Goal: Information Seeking & Learning: Understand process/instructions

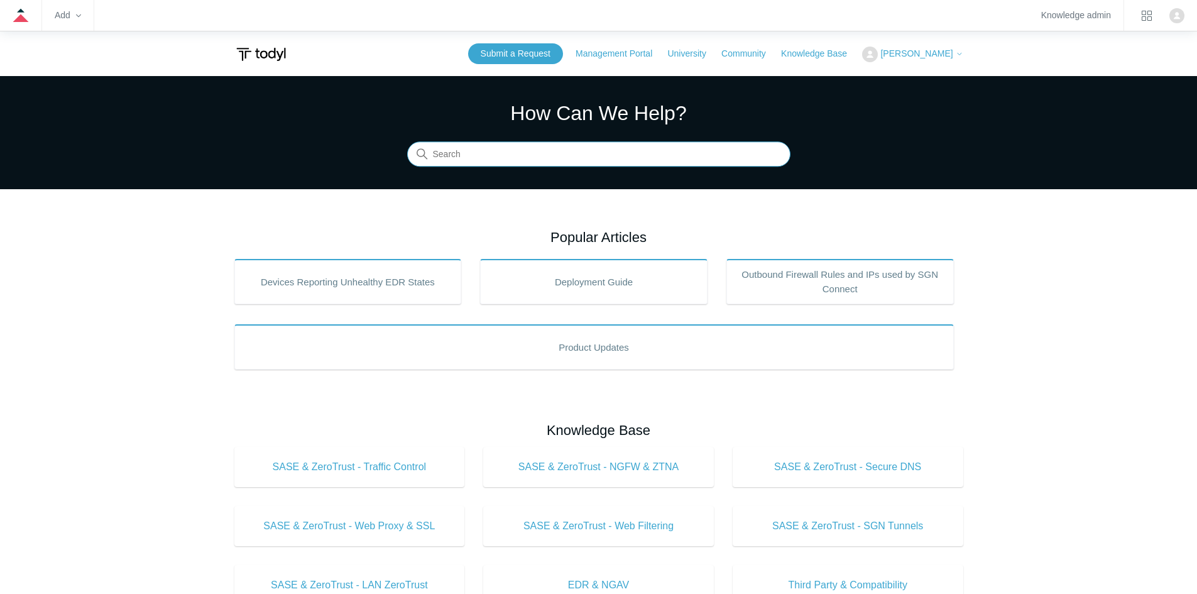
click at [503, 158] on input "Search" at bounding box center [598, 154] width 383 height 25
type input "RMM"
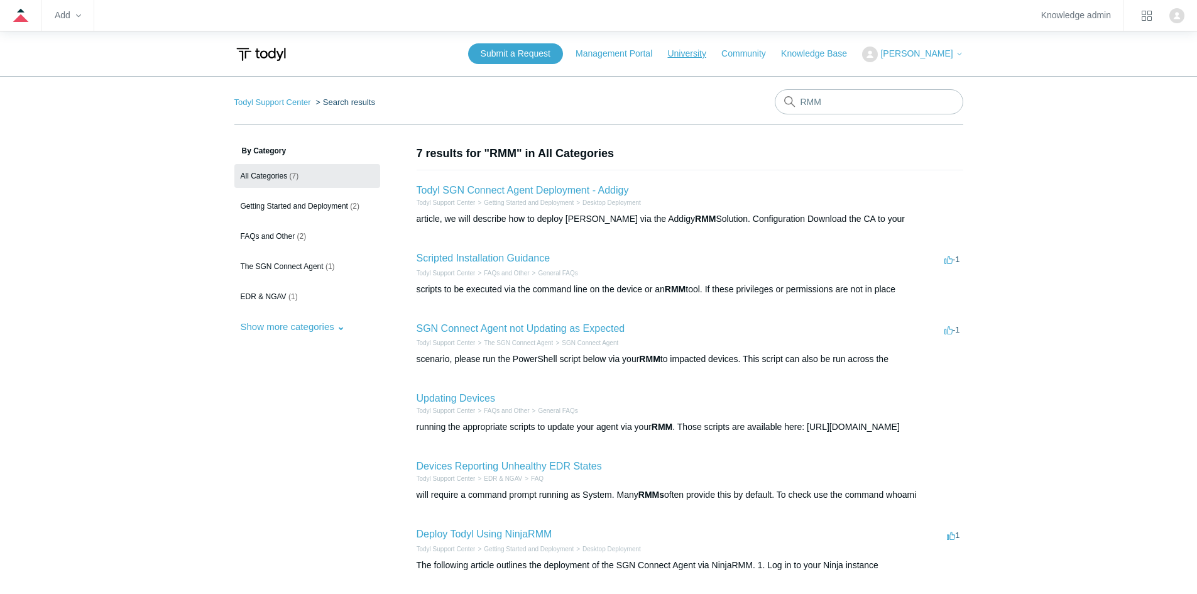
click at [704, 54] on link "University" at bounding box center [692, 53] width 51 height 13
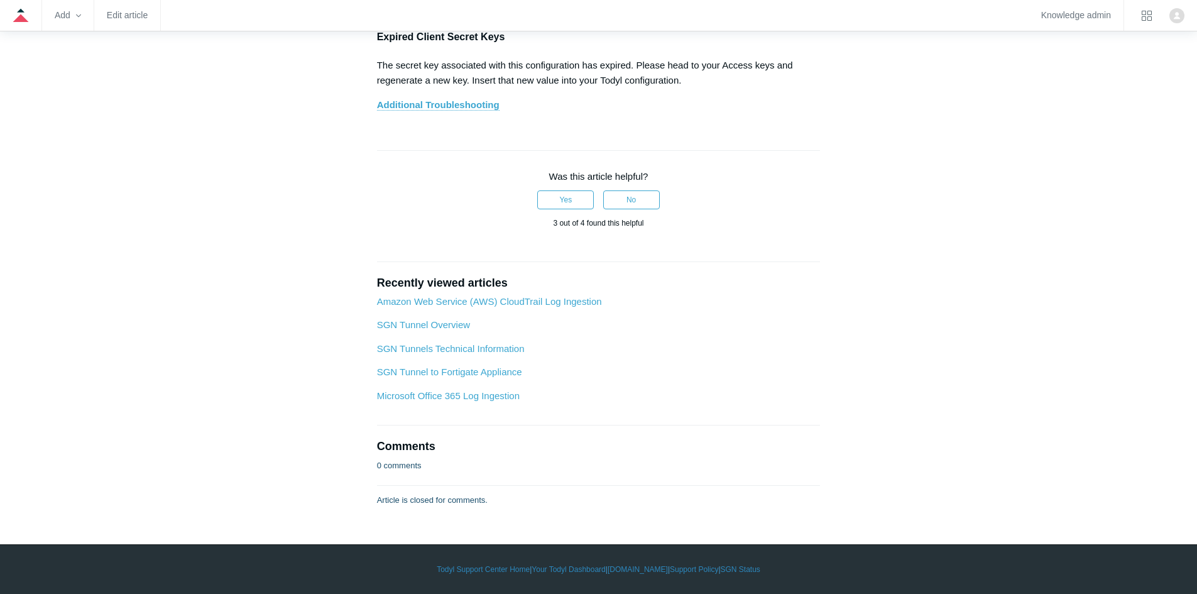
scroll to position [8827, 0]
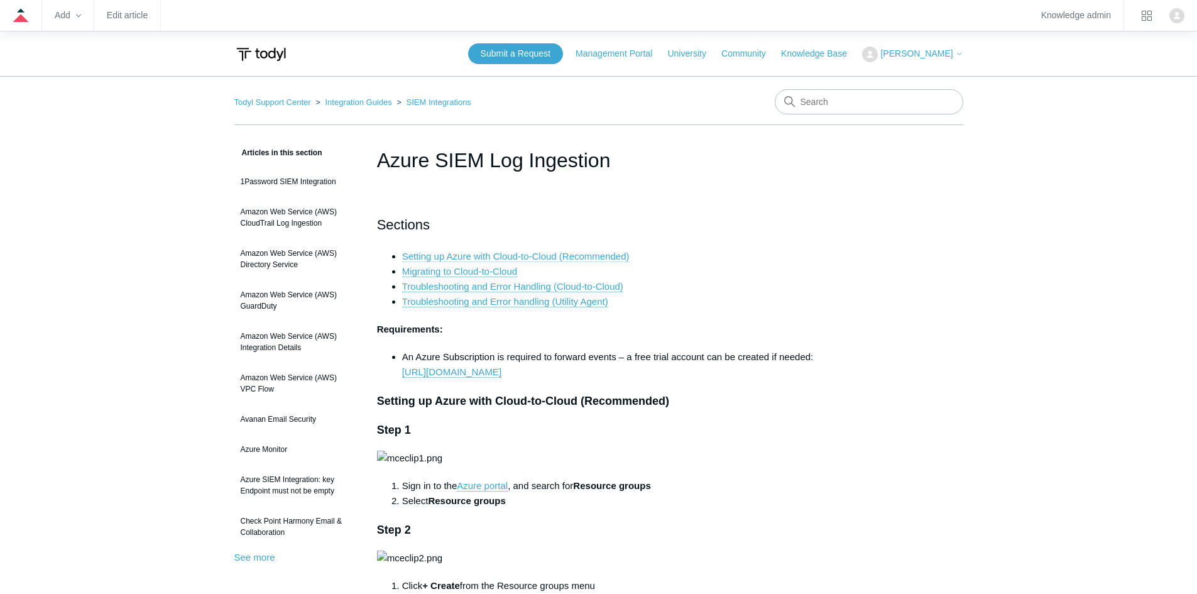
click at [611, 257] on link "Setting up Azure with Cloud-to-Cloud (Recommended)" at bounding box center [515, 256] width 227 height 11
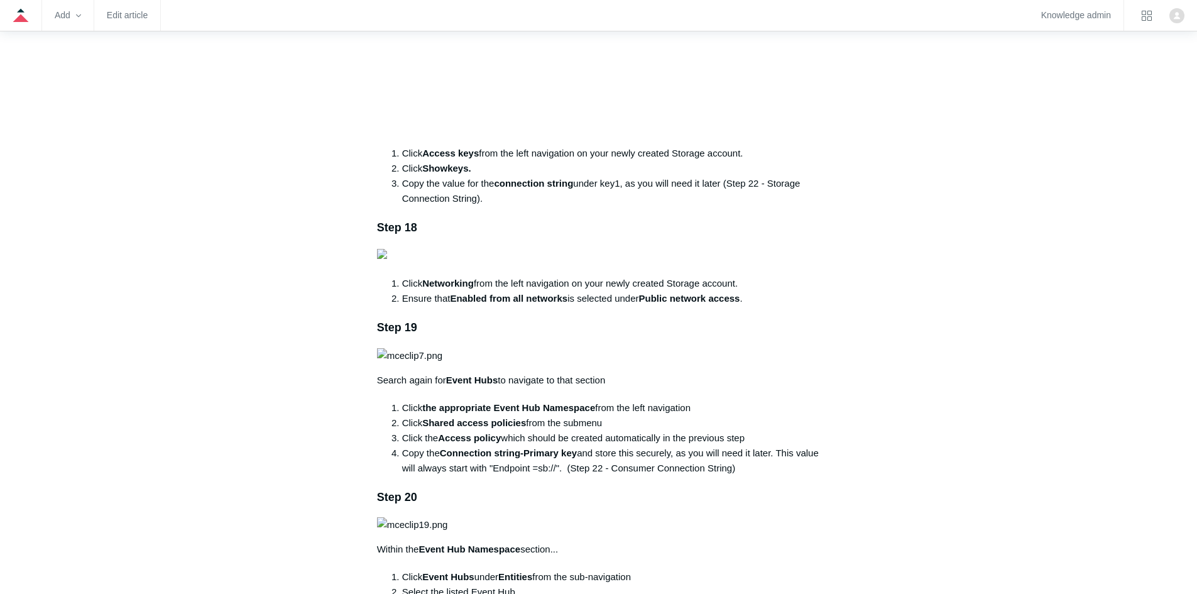
scroll to position [8827, 0]
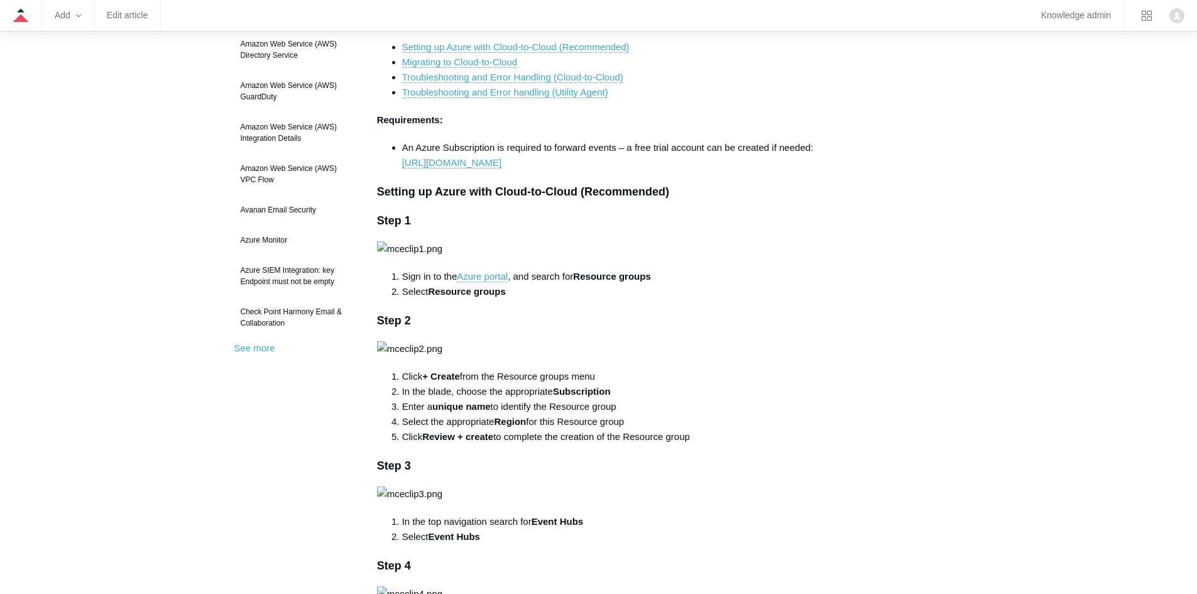
scroll to position [105, 0]
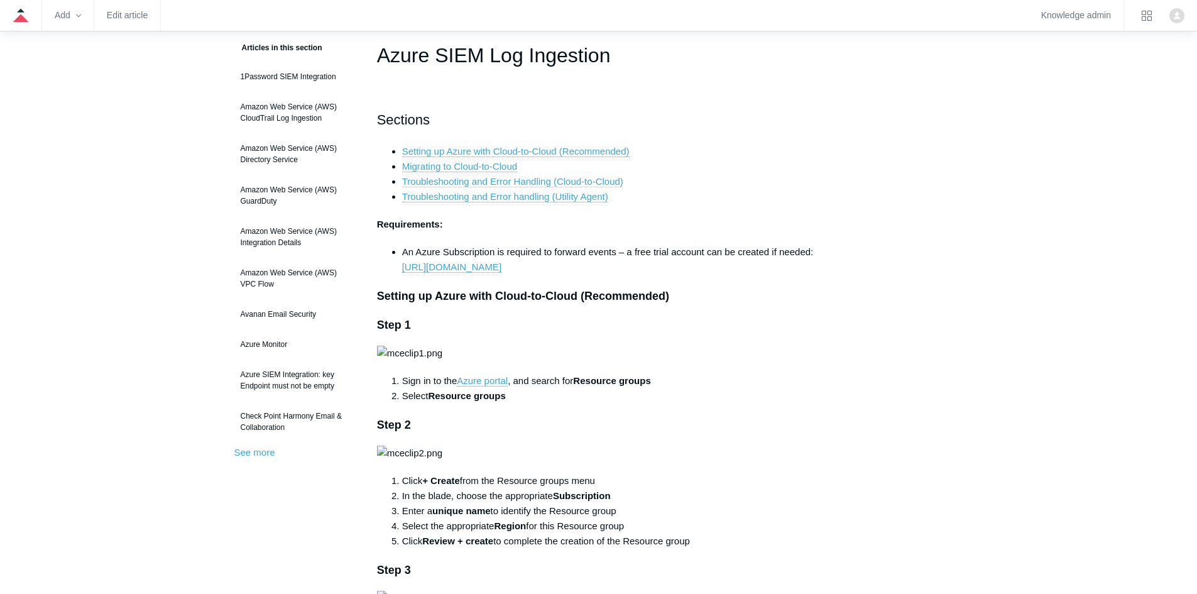
click at [573, 179] on link "Troubleshooting and Error Handling (Cloud-to-Cloud)" at bounding box center [512, 181] width 221 height 11
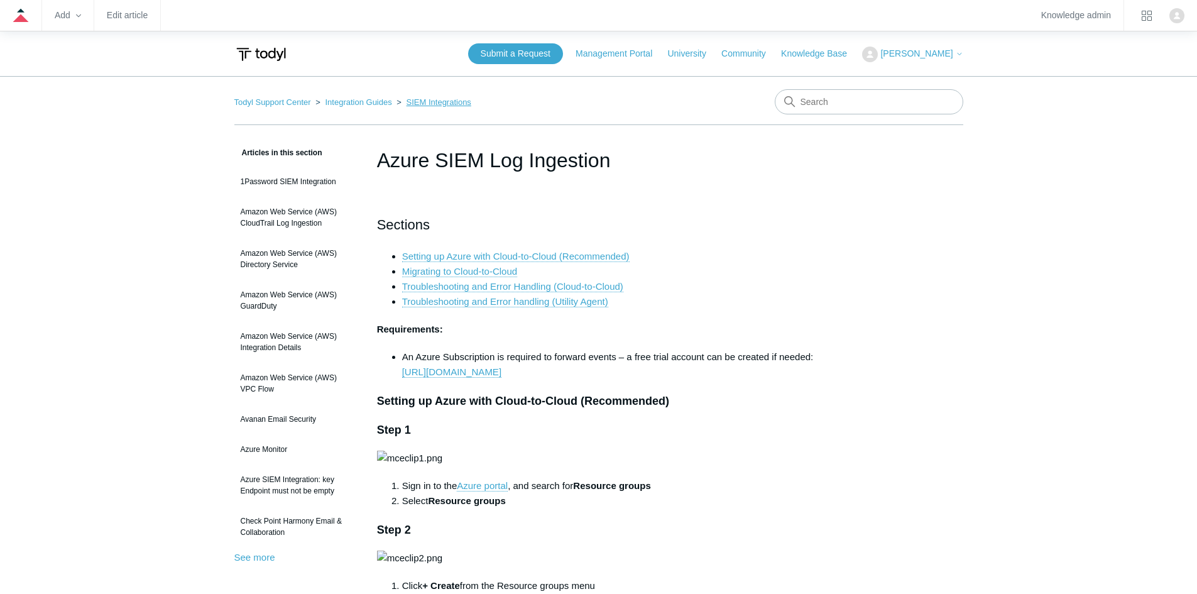
click at [425, 103] on link "SIEM Integrations" at bounding box center [439, 101] width 65 height 9
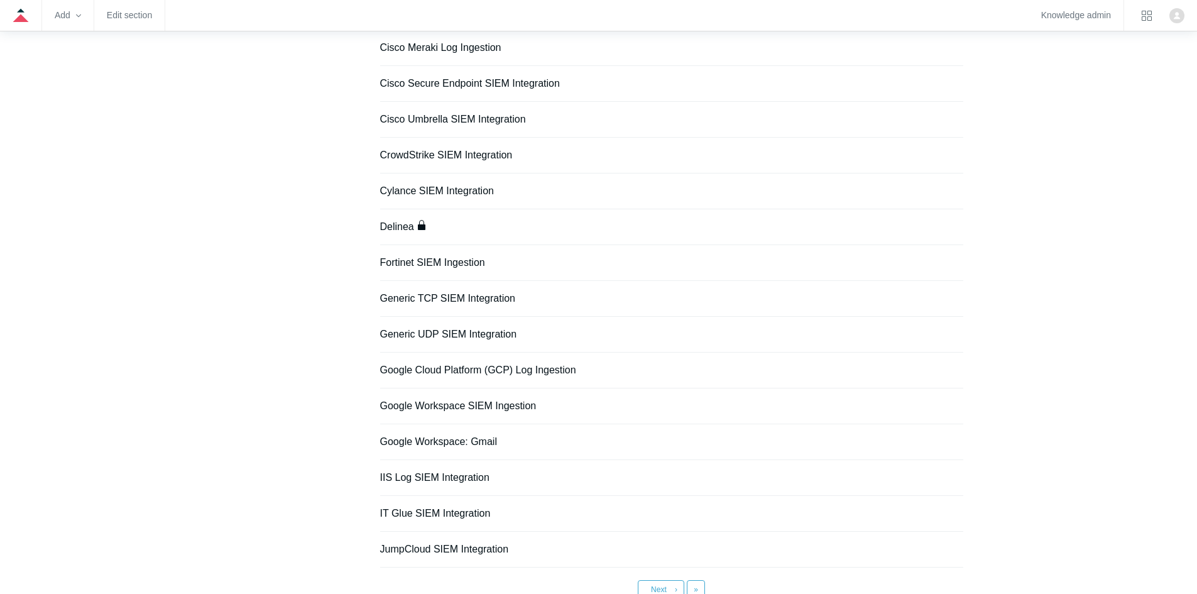
scroll to position [794, 0]
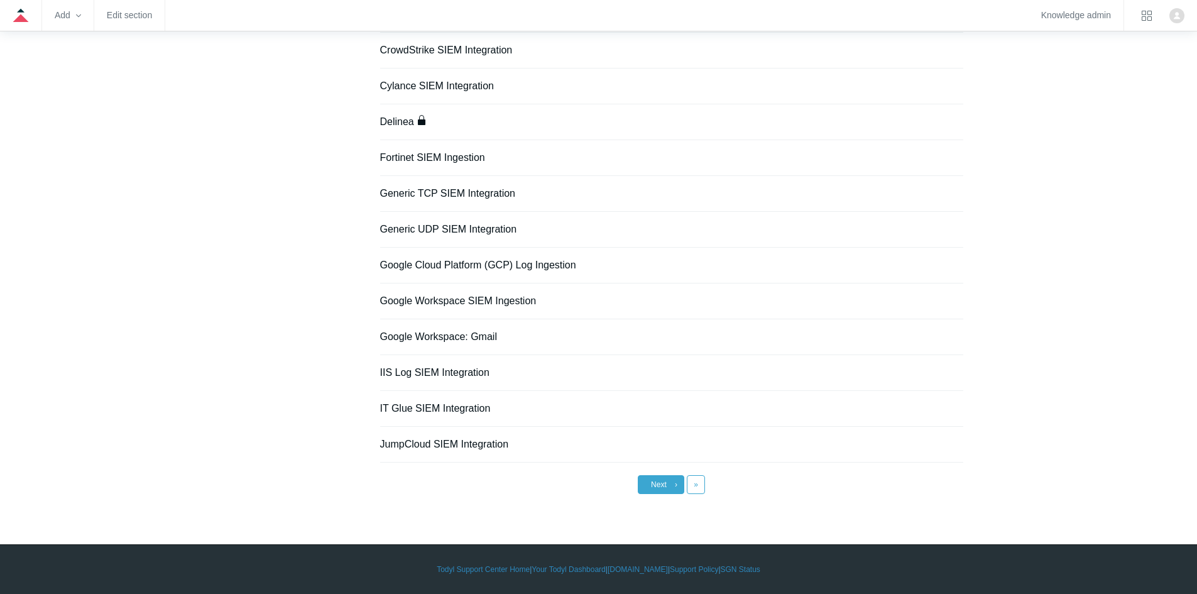
click at [676, 486] on span "›" at bounding box center [676, 484] width 3 height 9
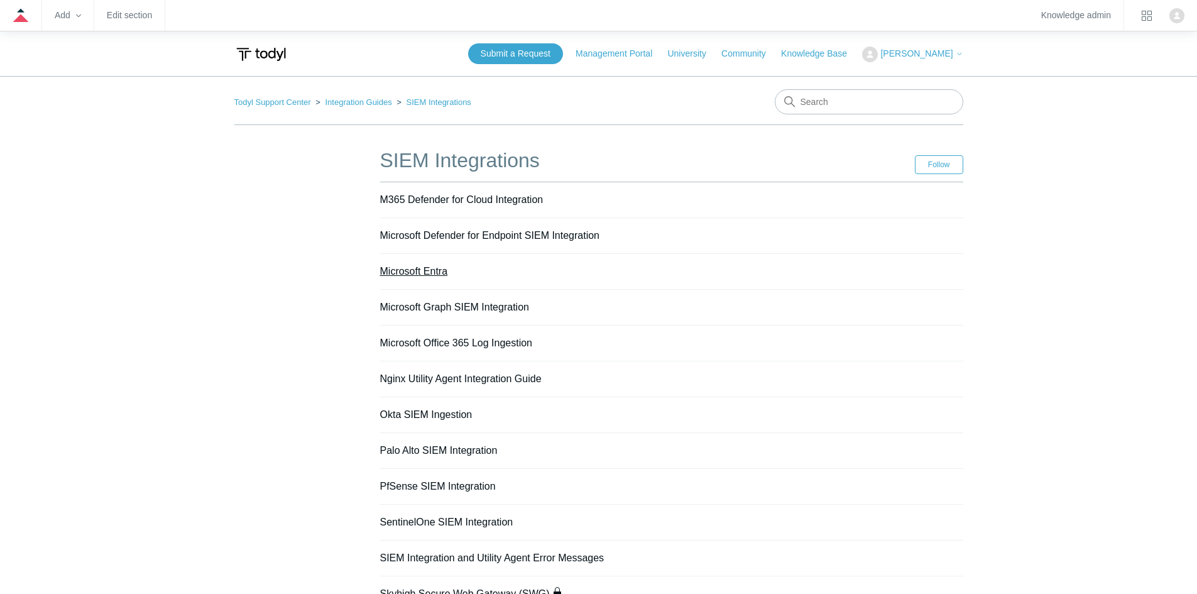
click at [418, 268] on link "Microsoft Entra" at bounding box center [414, 271] width 68 height 11
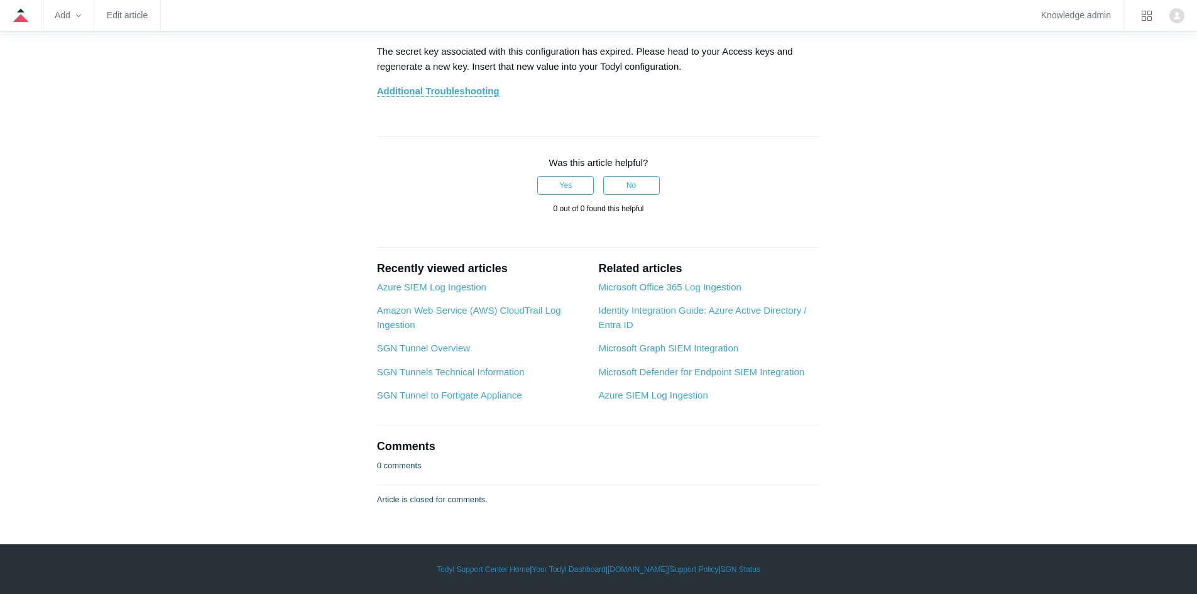
scroll to position [8884, 0]
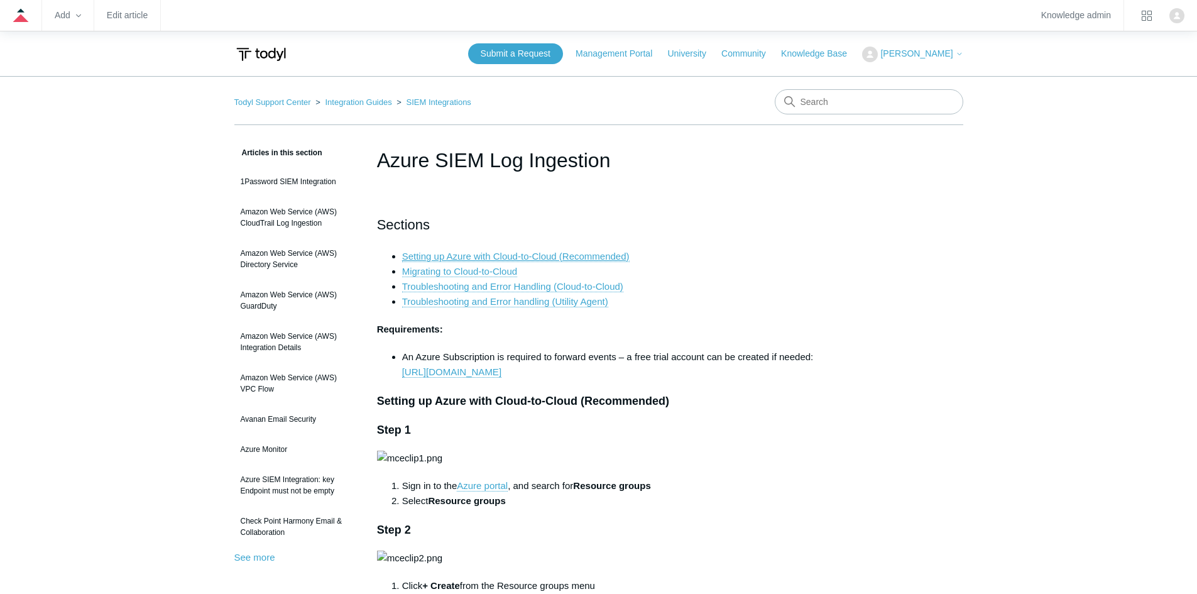
click at [524, 252] on link "Setting up Azure with Cloud-to-Cloud (Recommended)" at bounding box center [515, 256] width 227 height 11
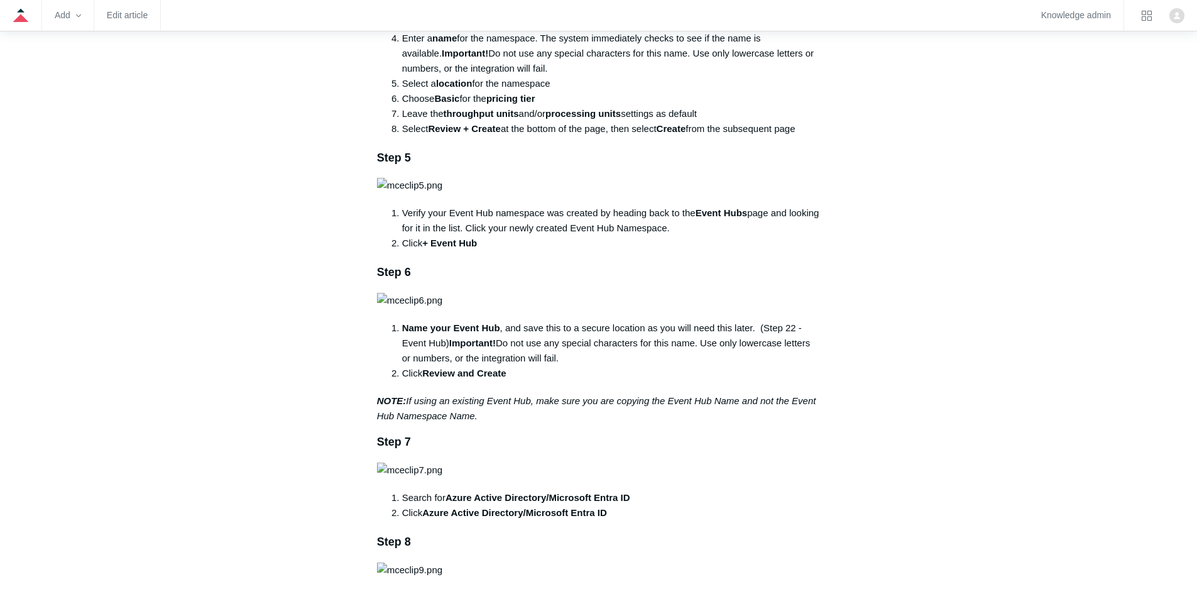
scroll to position [628, 0]
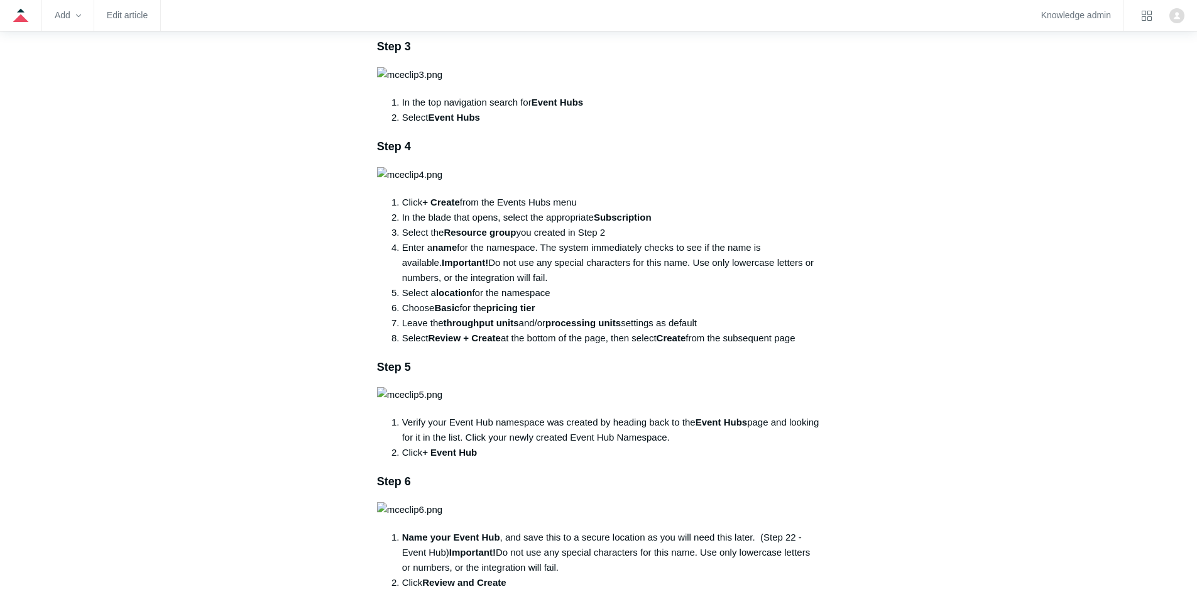
click at [685, 10] on li "Select the appropriate Region for this Resource group" at bounding box center [611, 2] width 418 height 15
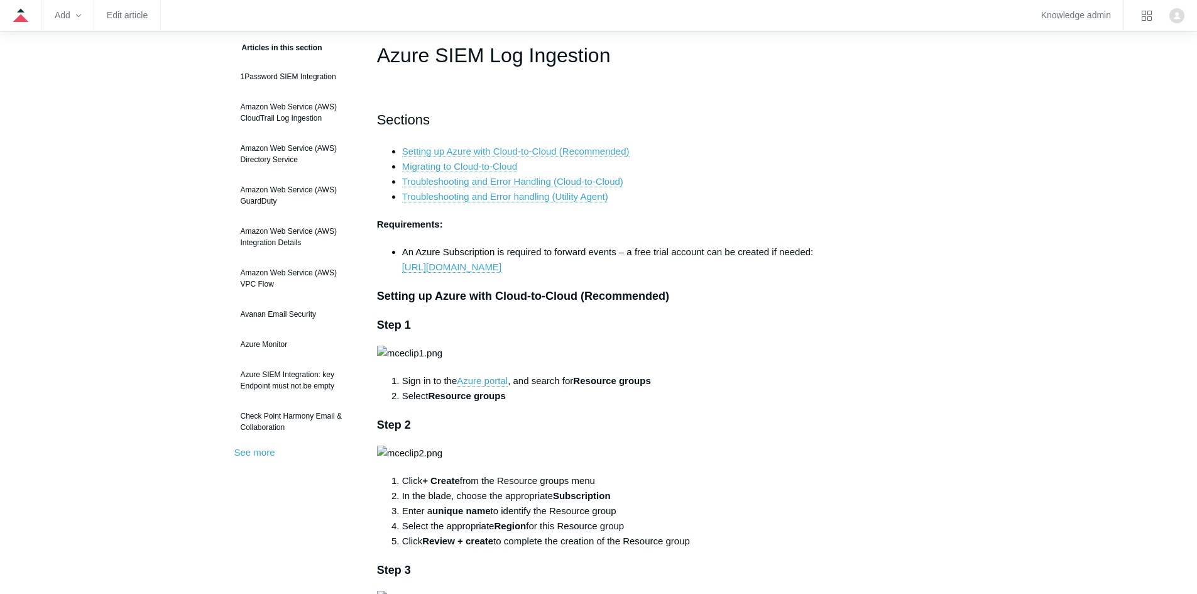
scroll to position [0, 0]
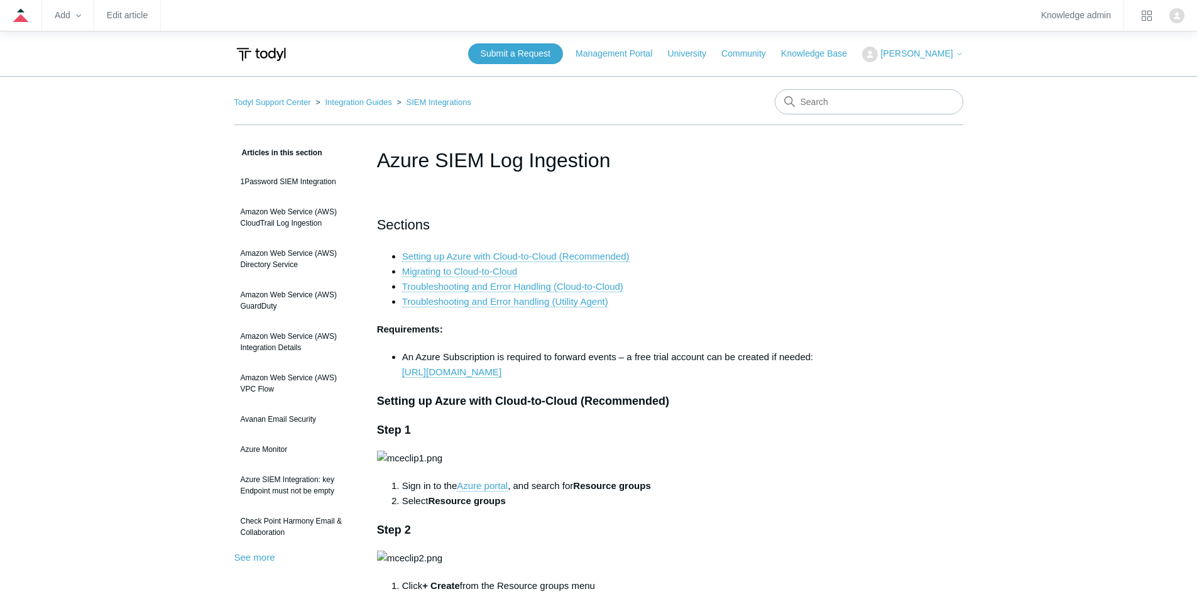
drag, startPoint x: 618, startPoint y: 165, endPoint x: 378, endPoint y: 172, distance: 240.8
click at [378, 172] on h1 "Azure SIEM Log Ingestion" at bounding box center [599, 160] width 444 height 30
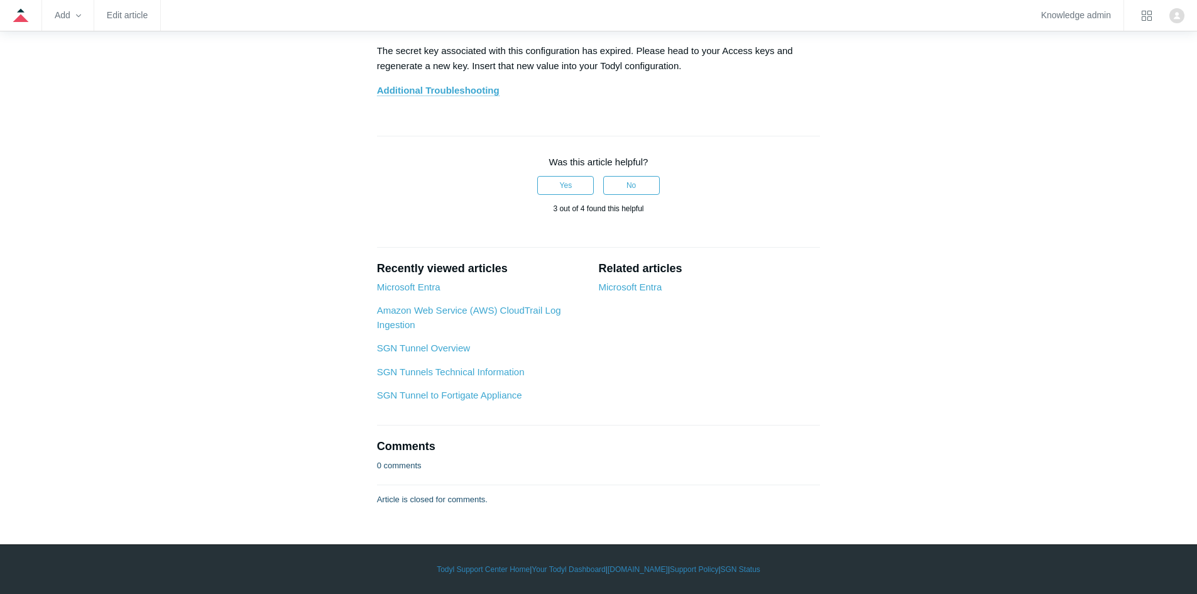
scroll to position [6778, 0]
